Goal: Check status: Check status

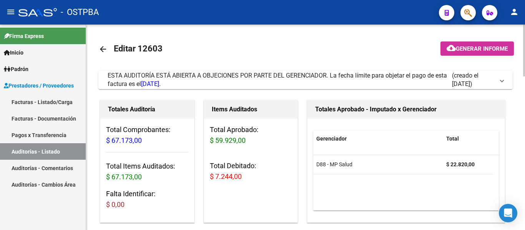
click at [105, 48] on mat-icon "arrow_back" at bounding box center [102, 49] width 9 height 9
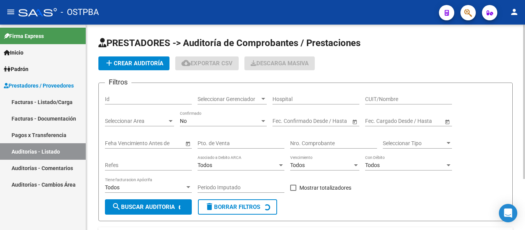
click at [221, 94] on div "Seleccionar Gerenciador Seleccionar Gerenciador" at bounding box center [231, 96] width 69 height 15
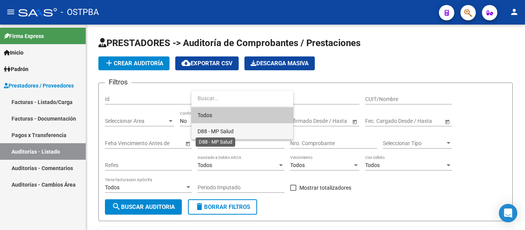
click at [217, 130] on span "D88 - MP Salud" at bounding box center [215, 131] width 36 height 6
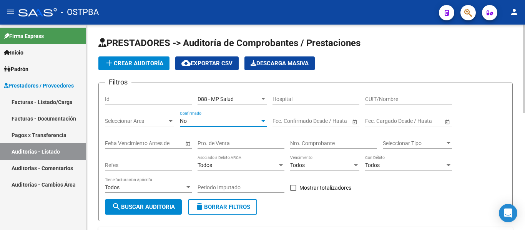
click at [207, 122] on div "No" at bounding box center [220, 121] width 80 height 7
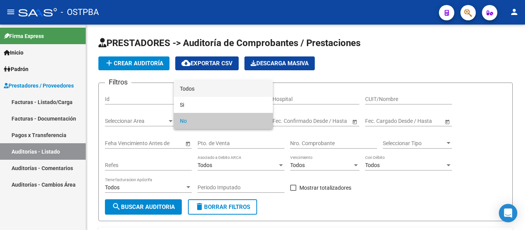
click at [198, 91] on span "Todos" at bounding box center [223, 89] width 87 height 16
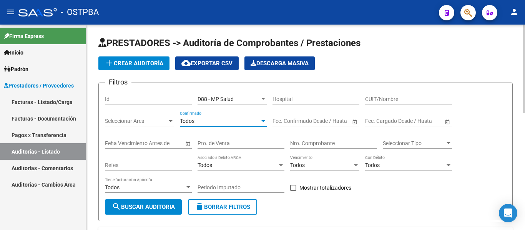
click at [328, 142] on input "Nro. Comprobante" at bounding box center [333, 143] width 87 height 7
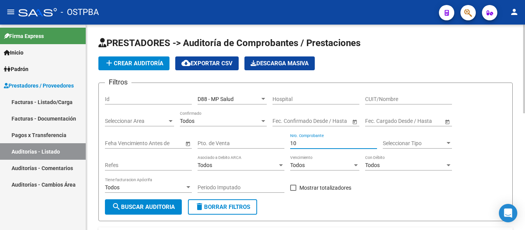
type input "1"
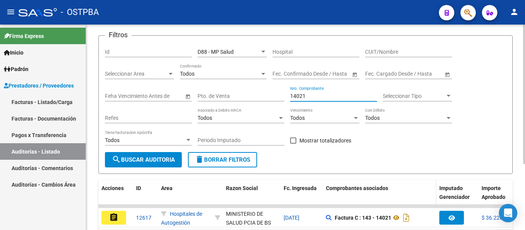
scroll to position [97, 0]
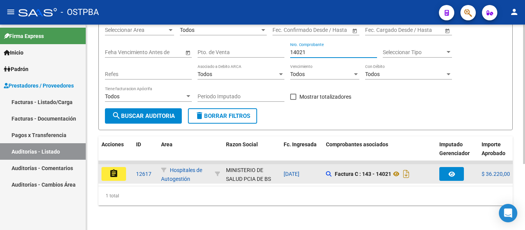
type input "14021"
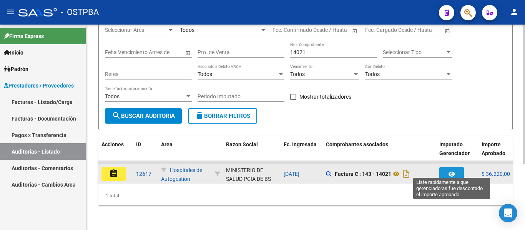
click at [455, 171] on button "button" at bounding box center [451, 174] width 25 height 14
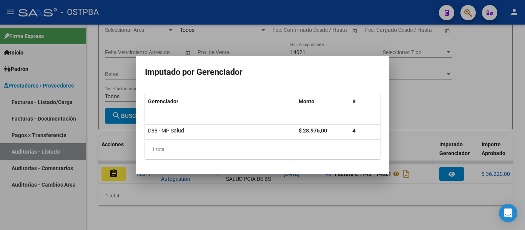
click at [415, 92] on div at bounding box center [262, 115] width 525 height 230
